Goal: Information Seeking & Learning: Learn about a topic

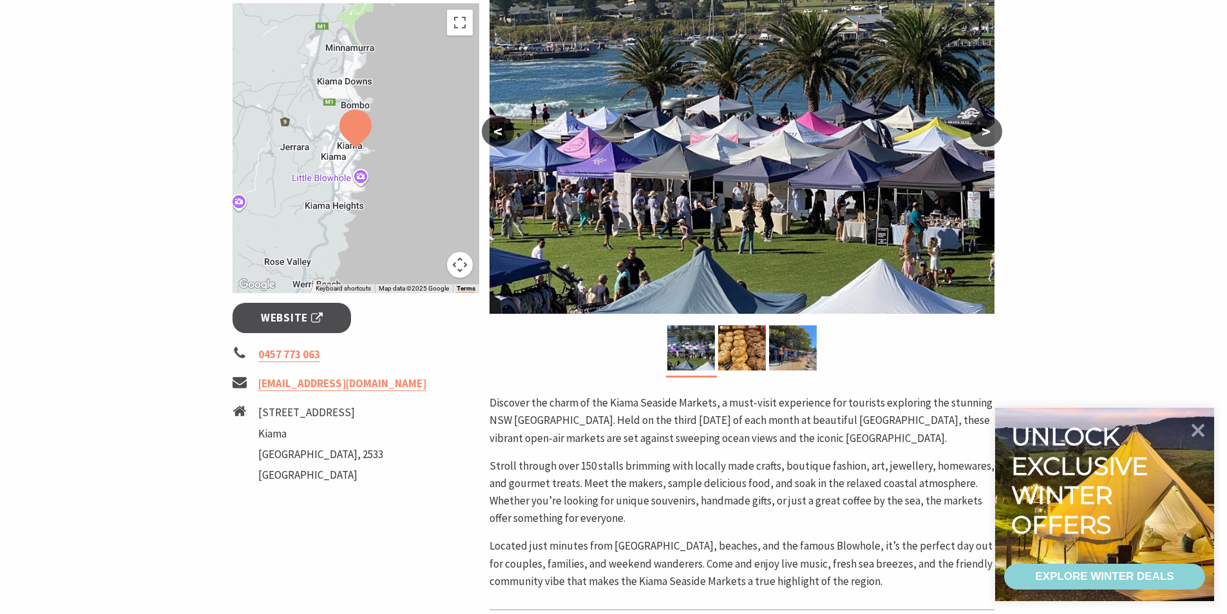
scroll to position [322, 0]
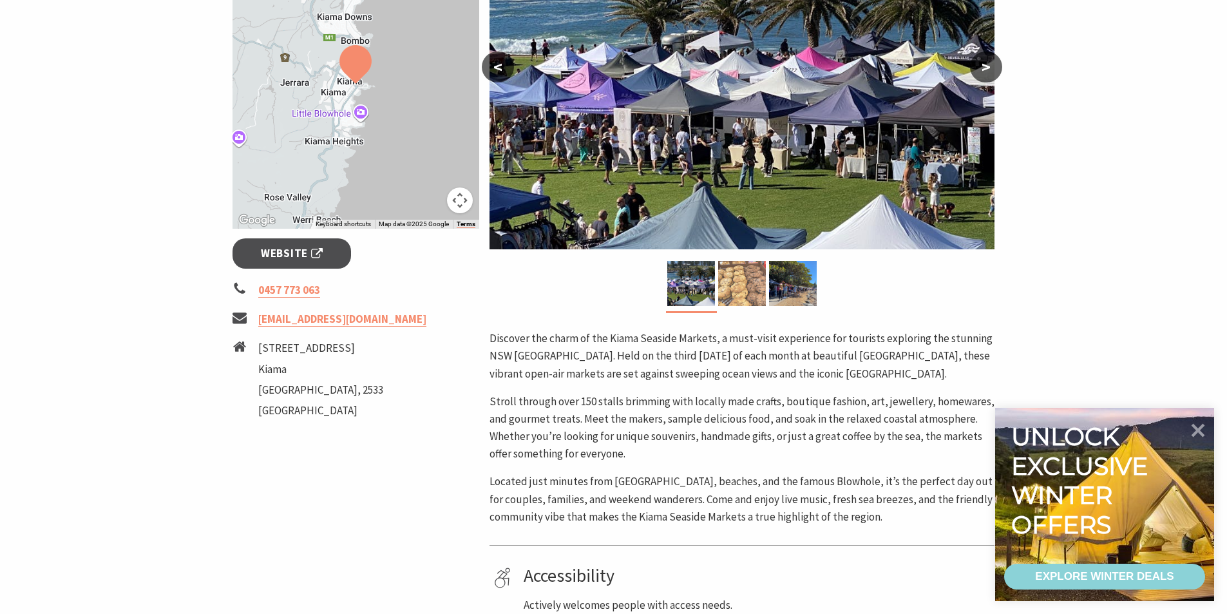
click at [740, 275] on img at bounding box center [742, 283] width 48 height 45
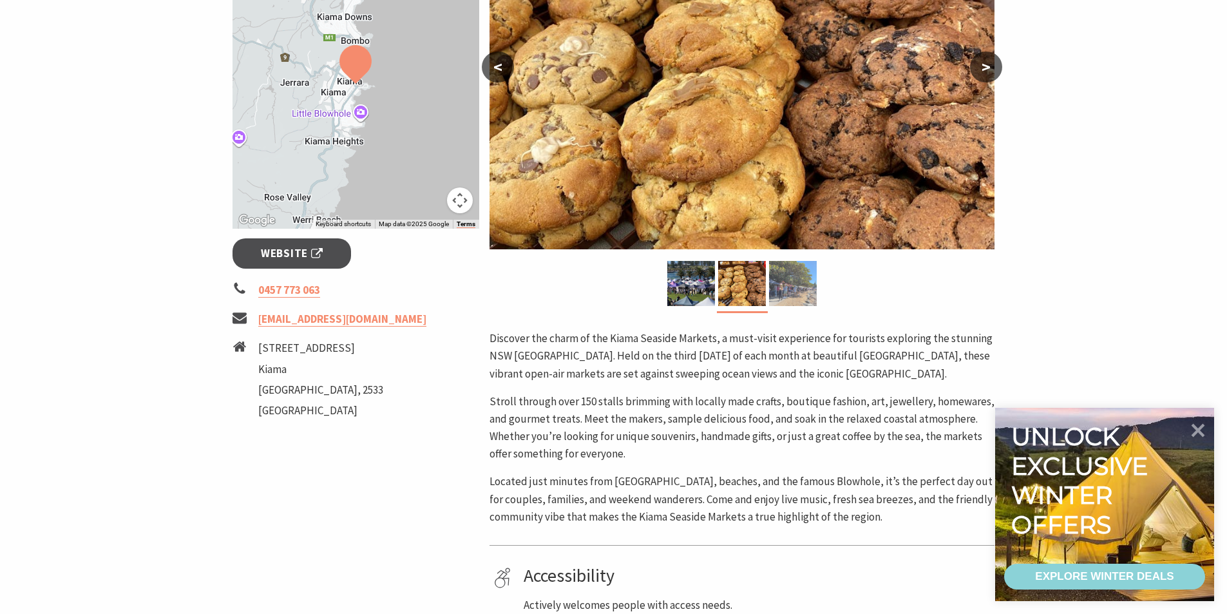
click at [783, 289] on img at bounding box center [793, 283] width 48 height 45
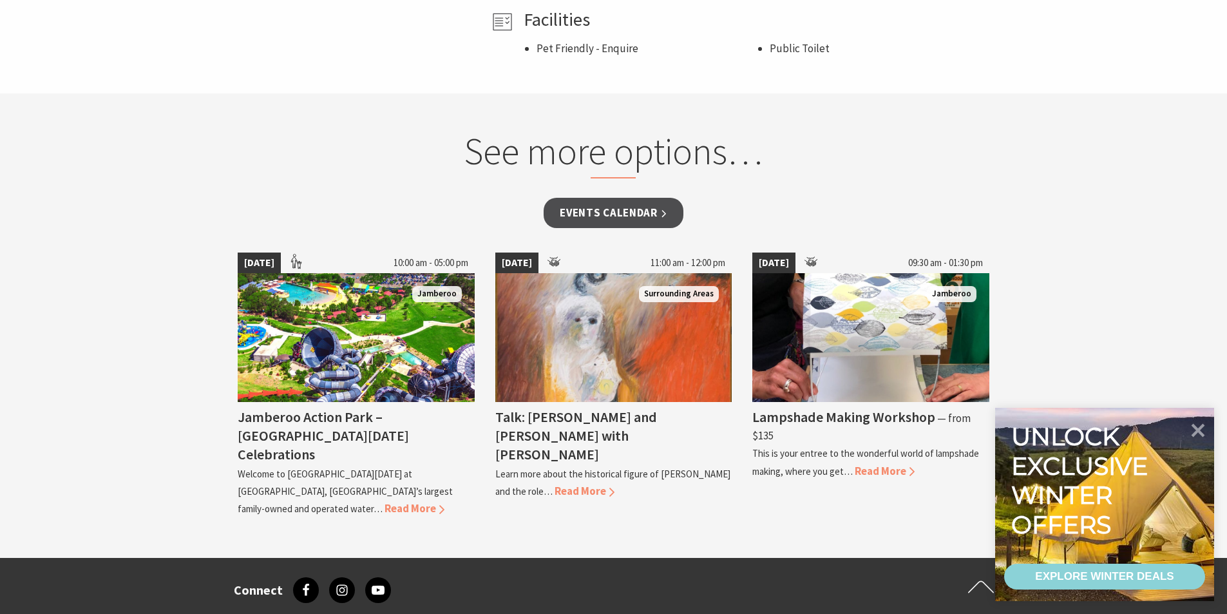
scroll to position [1095, 0]
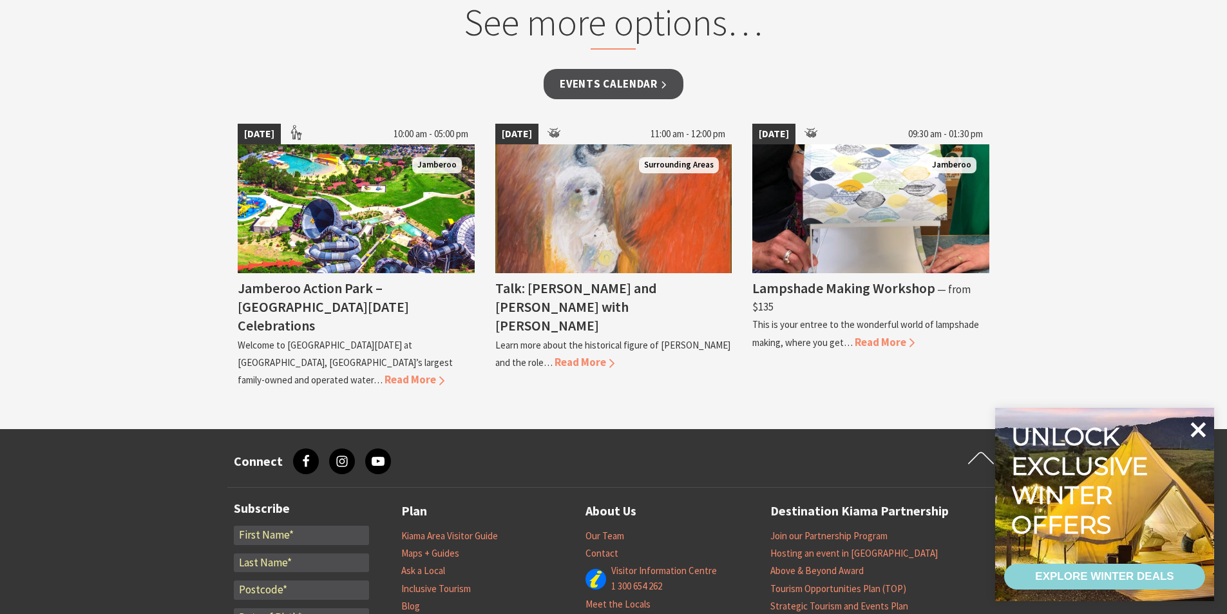
click at [1195, 431] on icon at bounding box center [1198, 429] width 15 height 15
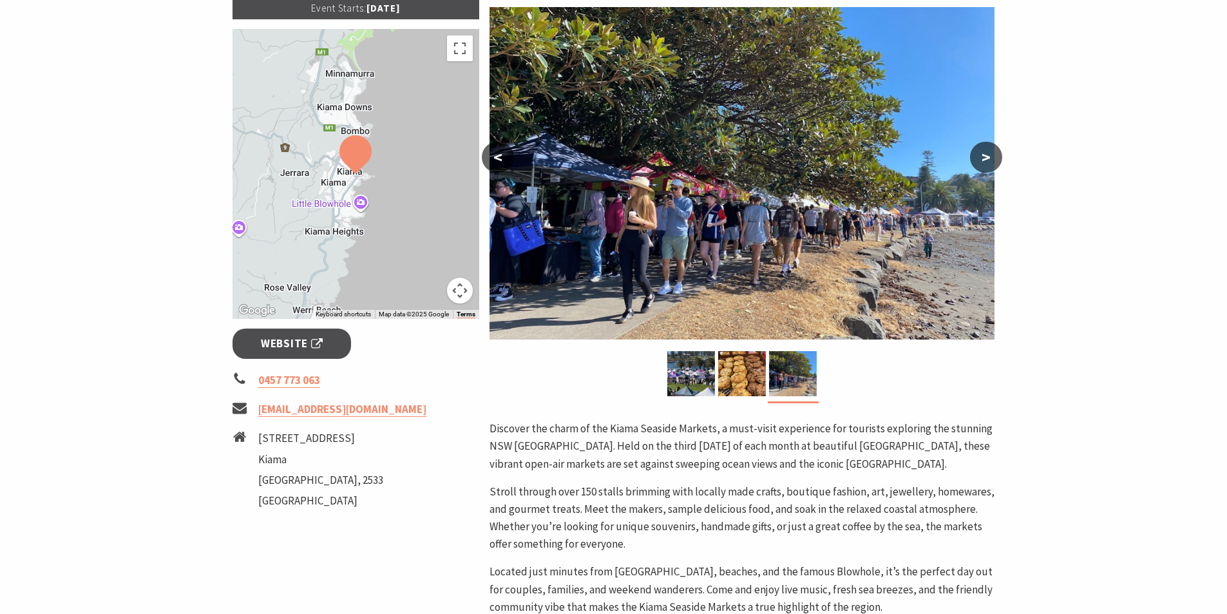
scroll to position [0, 0]
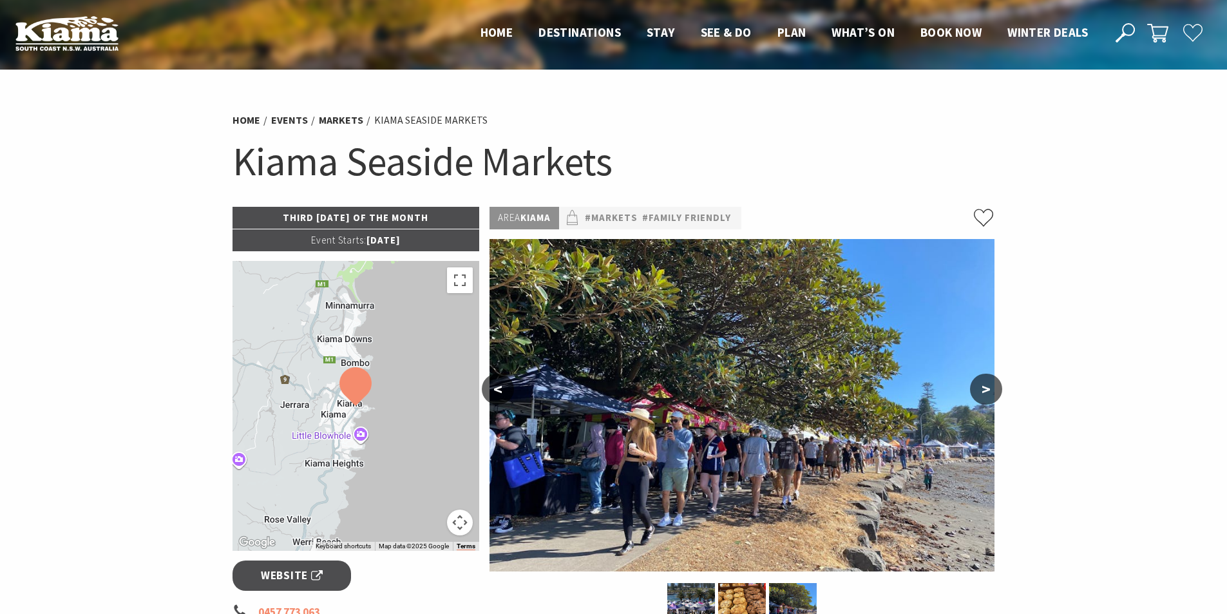
click at [336, 223] on p "Third [DATE] of the Month" at bounding box center [355, 218] width 247 height 22
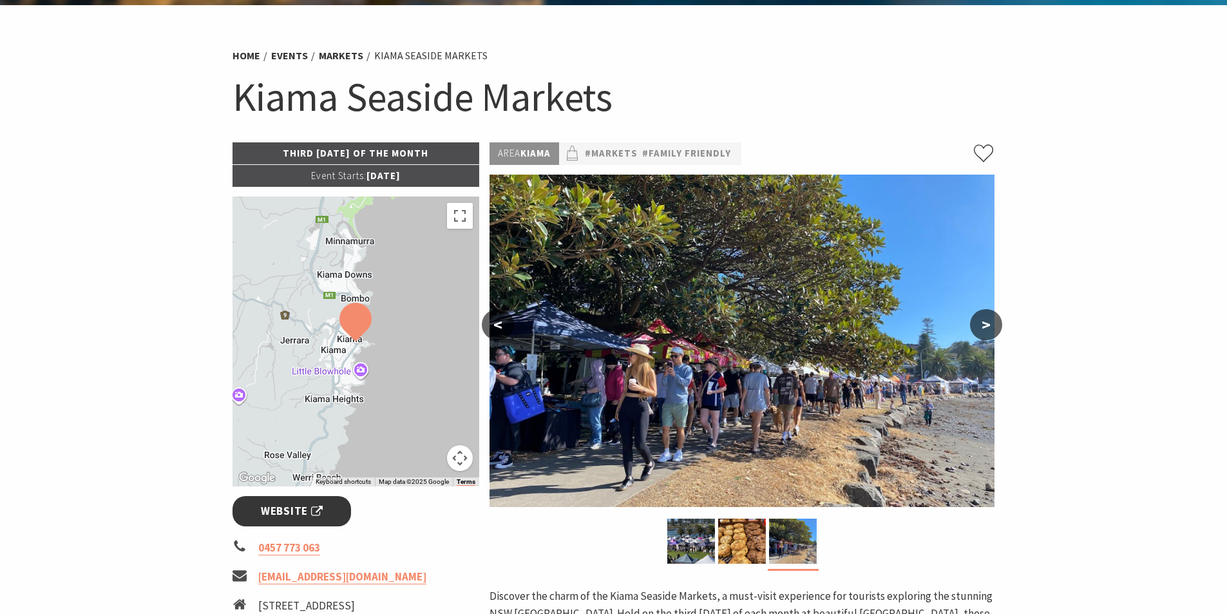
click at [290, 517] on span "Website" at bounding box center [292, 510] width 62 height 17
